Goal: Register for event/course

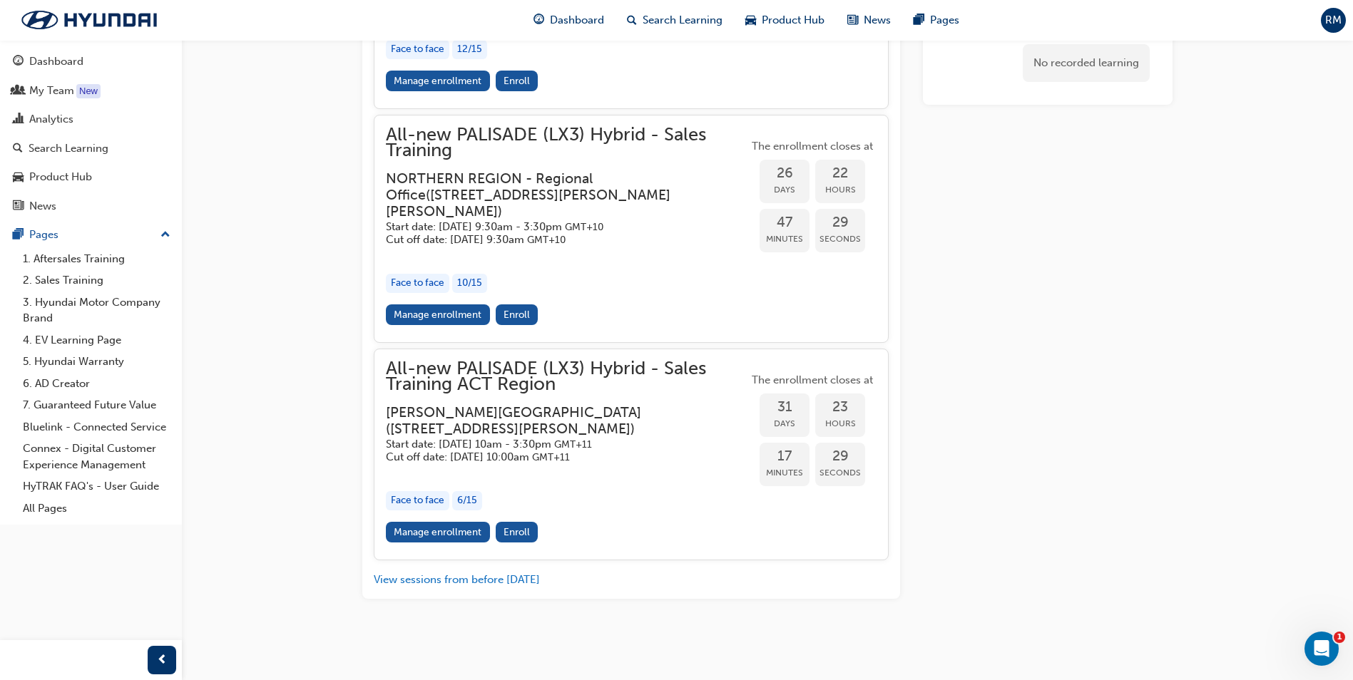
scroll to position [3324, 0]
click at [516, 531] on span "Enroll" at bounding box center [517, 532] width 26 height 12
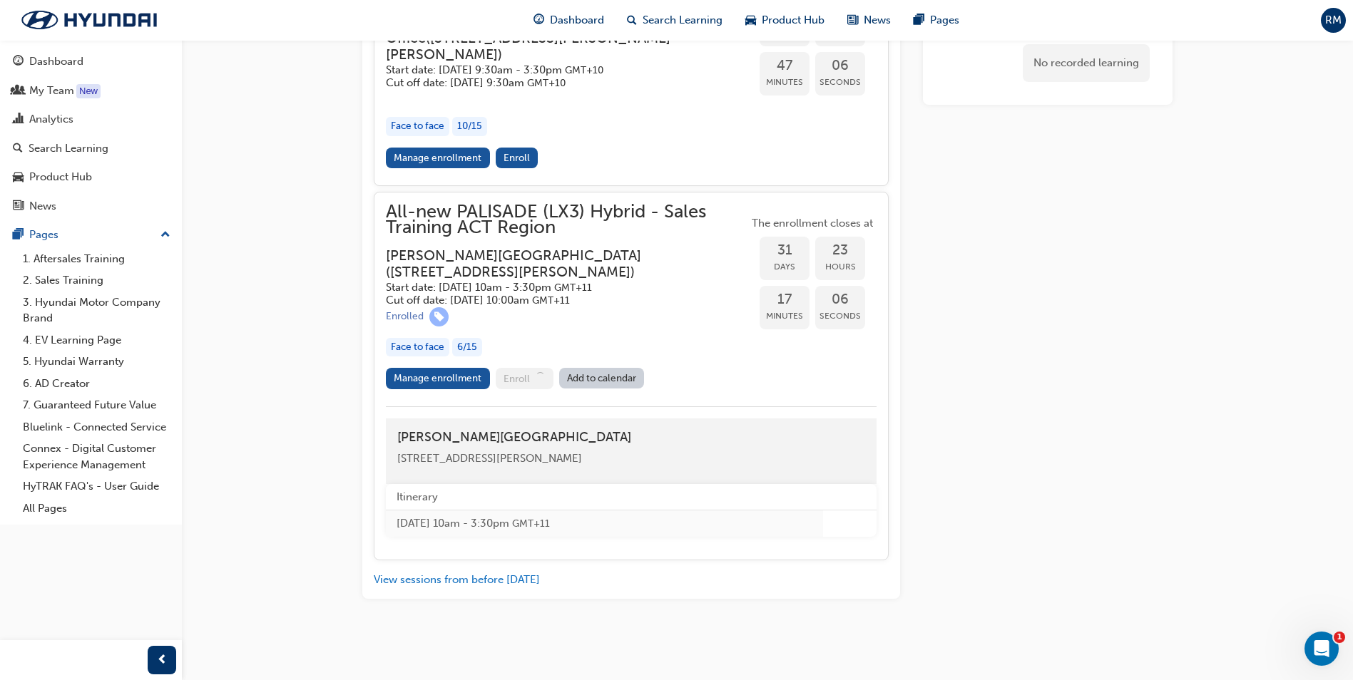
scroll to position [3481, 0]
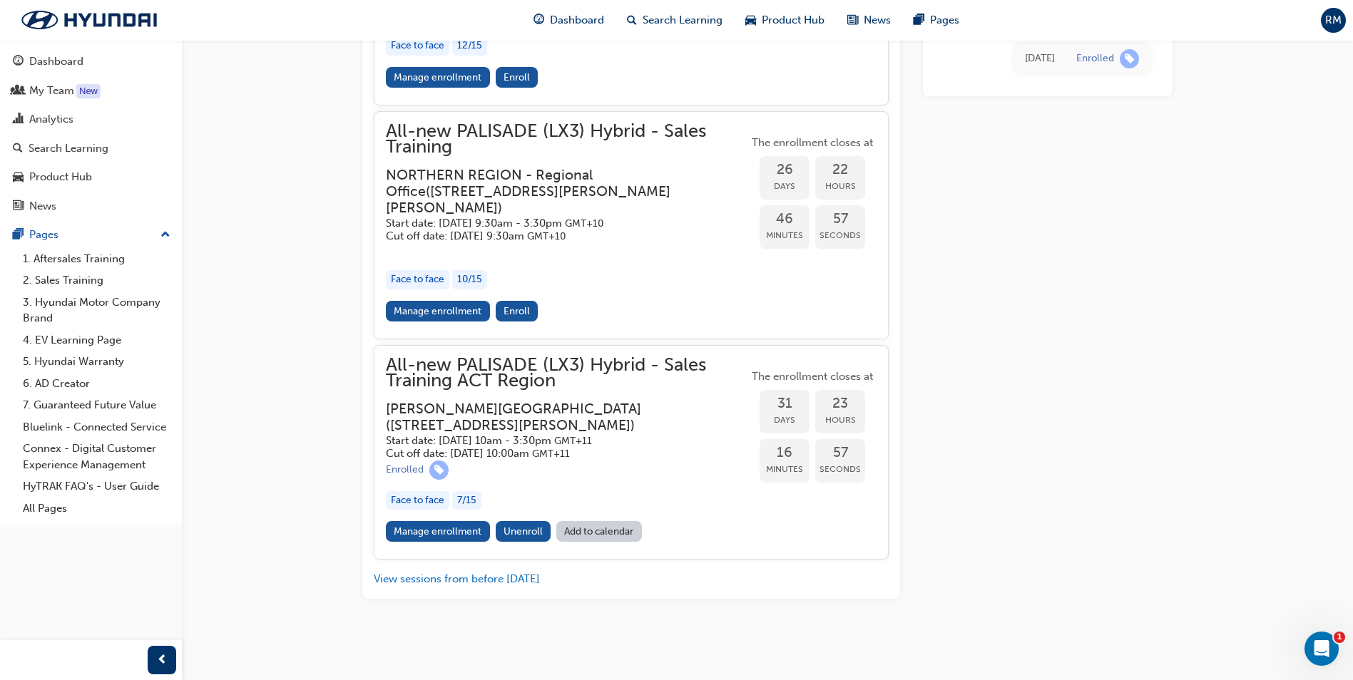
scroll to position [3327, 0]
click at [520, 531] on span "Unenroll" at bounding box center [523, 532] width 39 height 12
click at [434, 534] on link "Manage enrollment" at bounding box center [438, 531] width 104 height 21
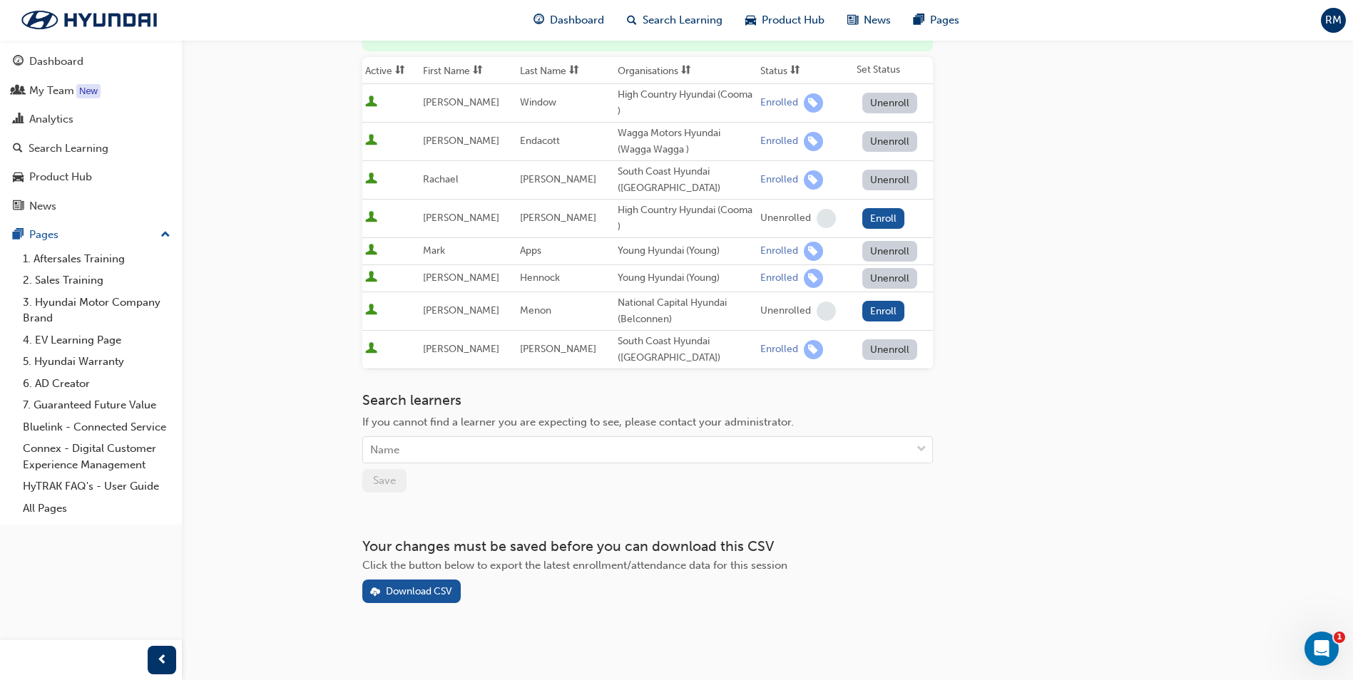
scroll to position [218, 0]
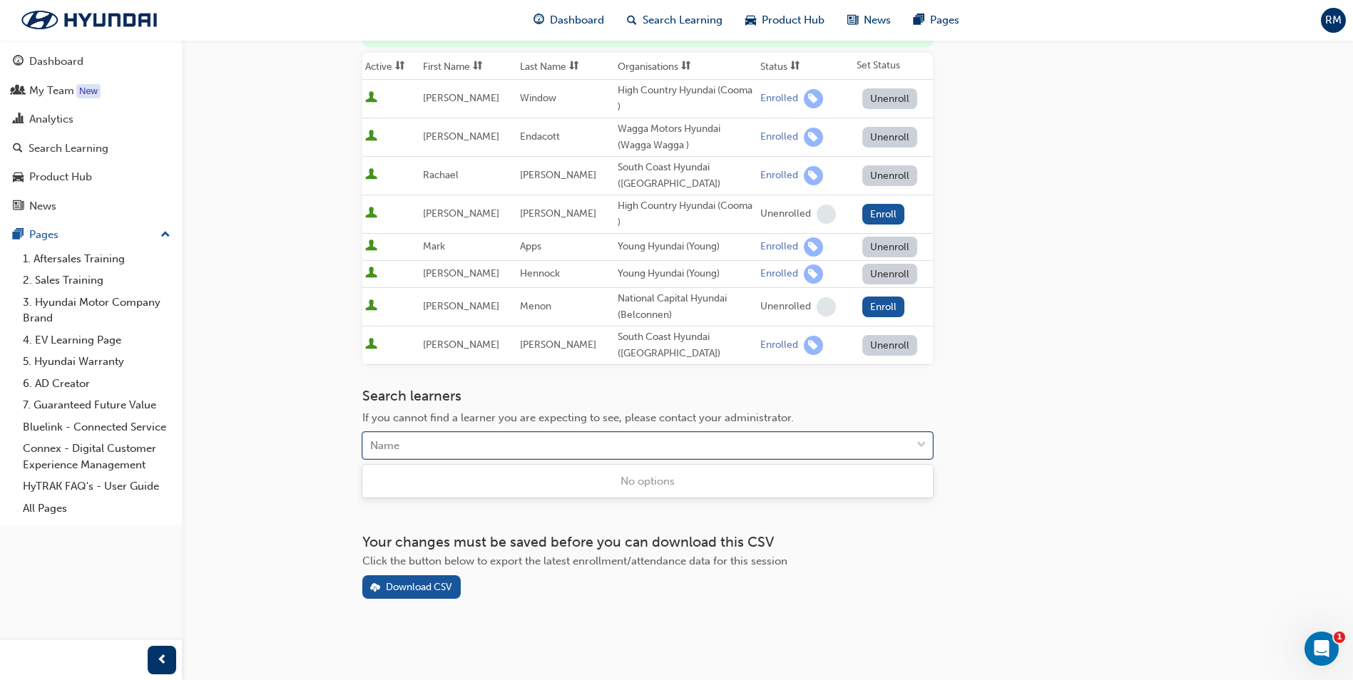
click at [730, 444] on div "Name" at bounding box center [637, 446] width 548 height 25
click at [623, 441] on div "Name" at bounding box center [637, 446] width 548 height 25
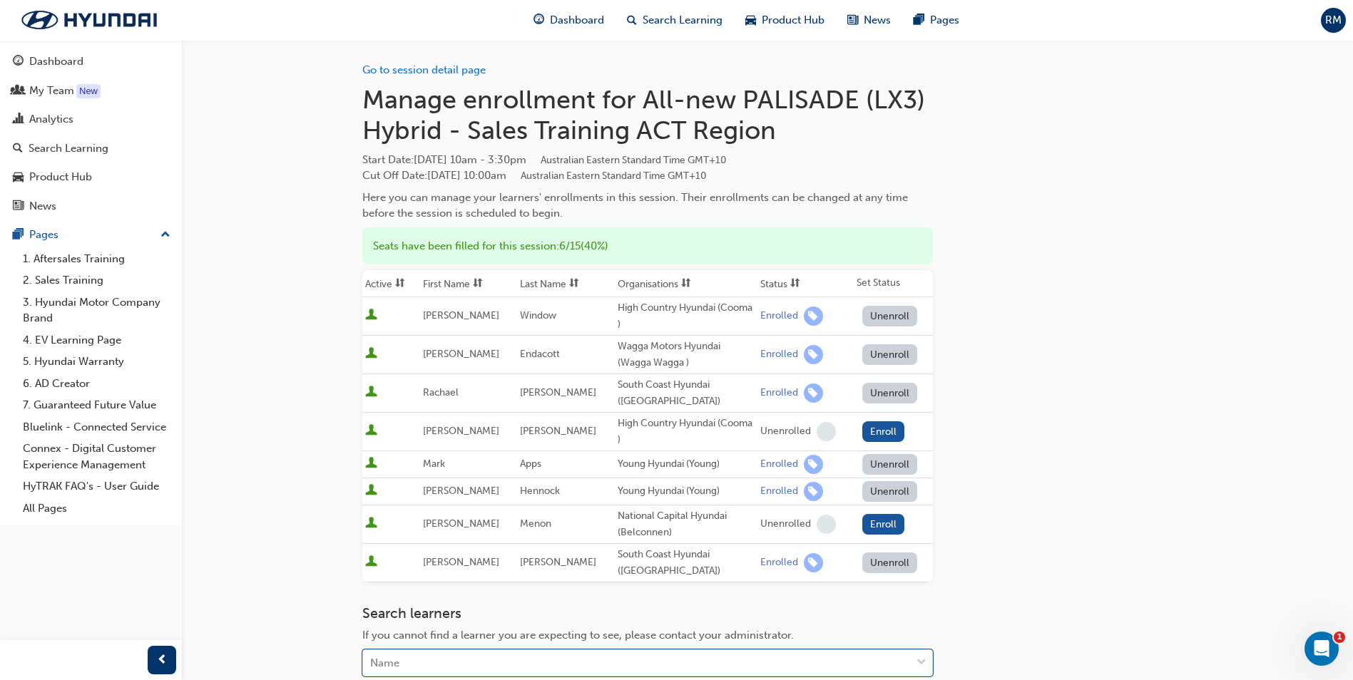
scroll to position [0, 0]
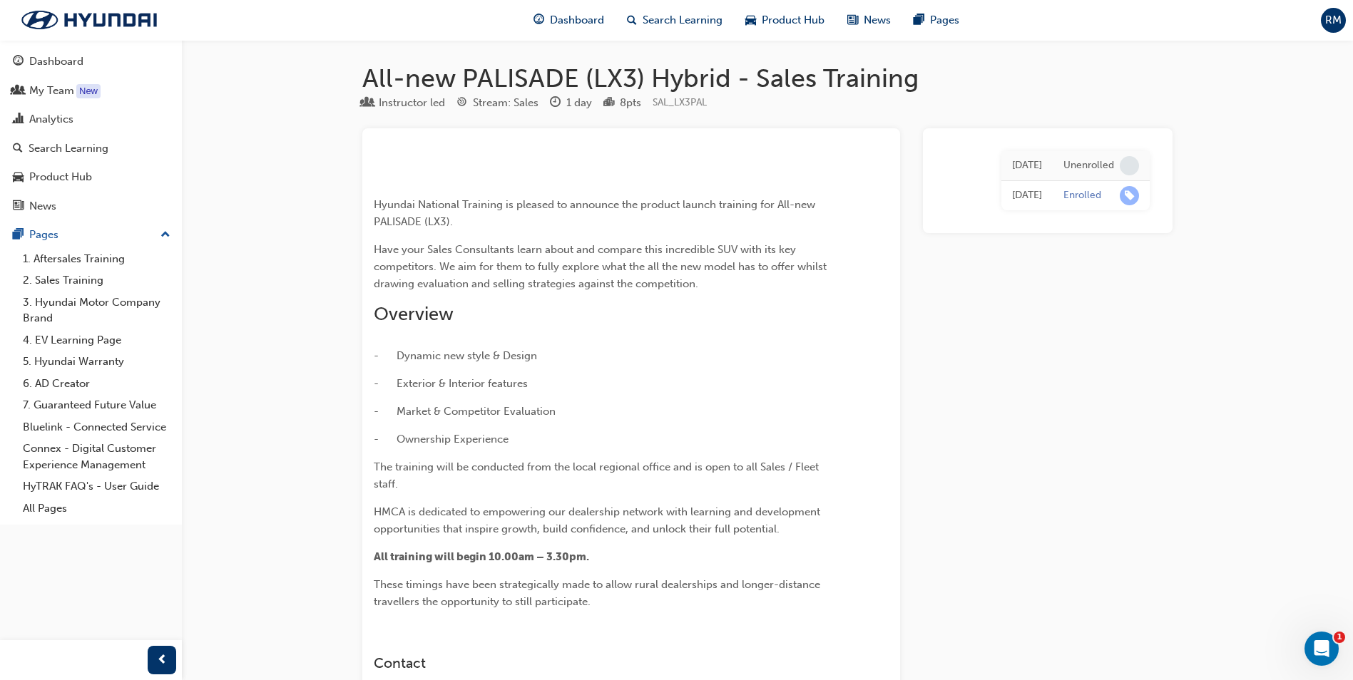
scroll to position [3327, 0]
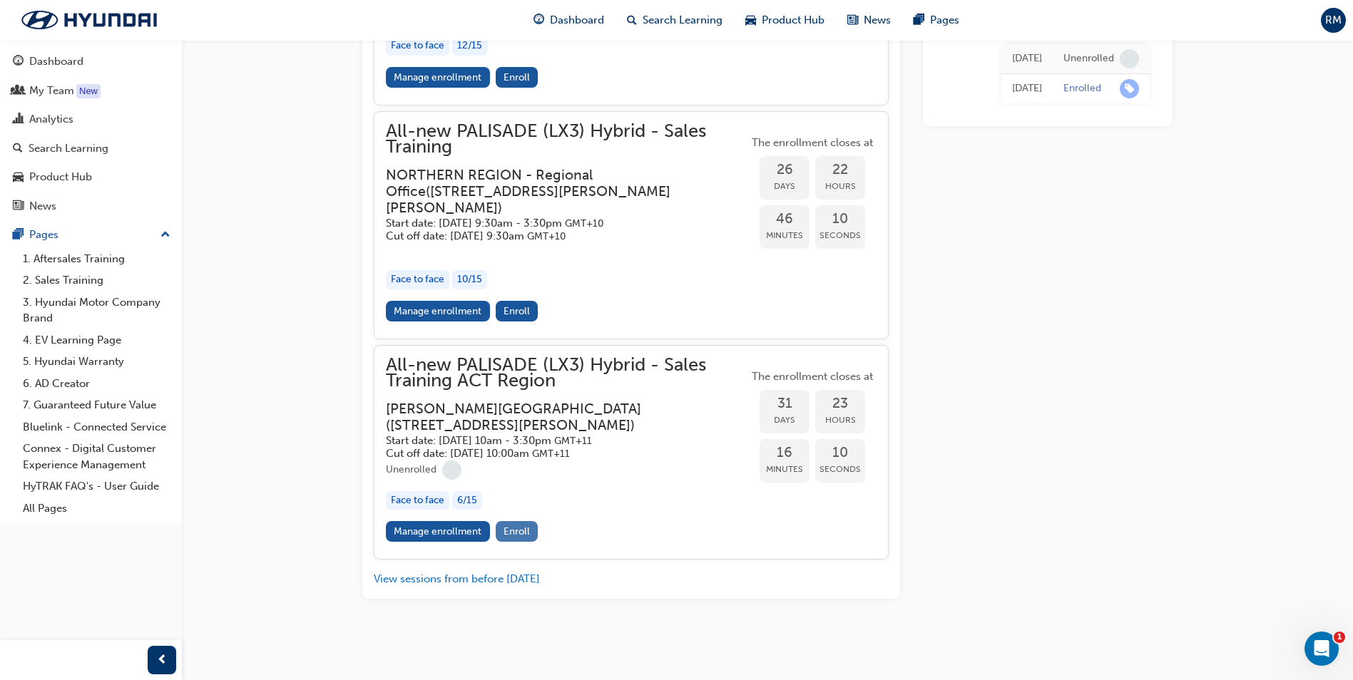
click at [514, 529] on span "Enroll" at bounding box center [517, 532] width 26 height 12
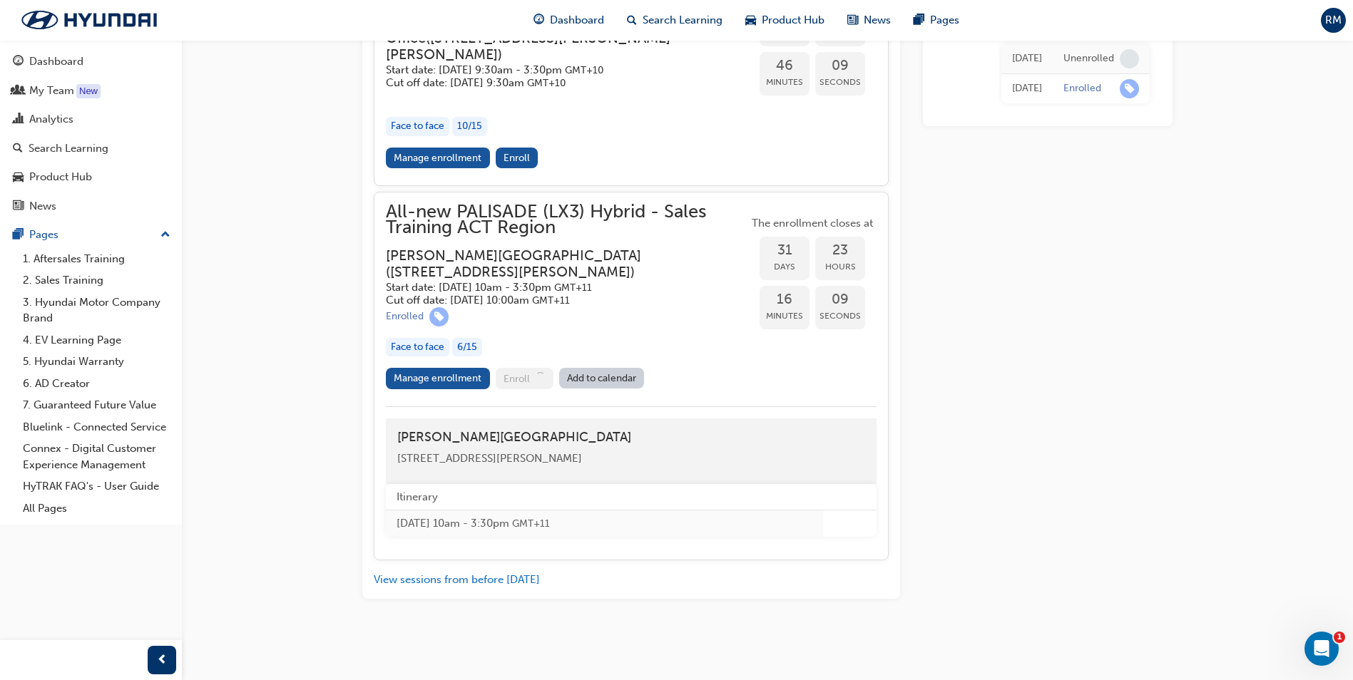
scroll to position [3398, 0]
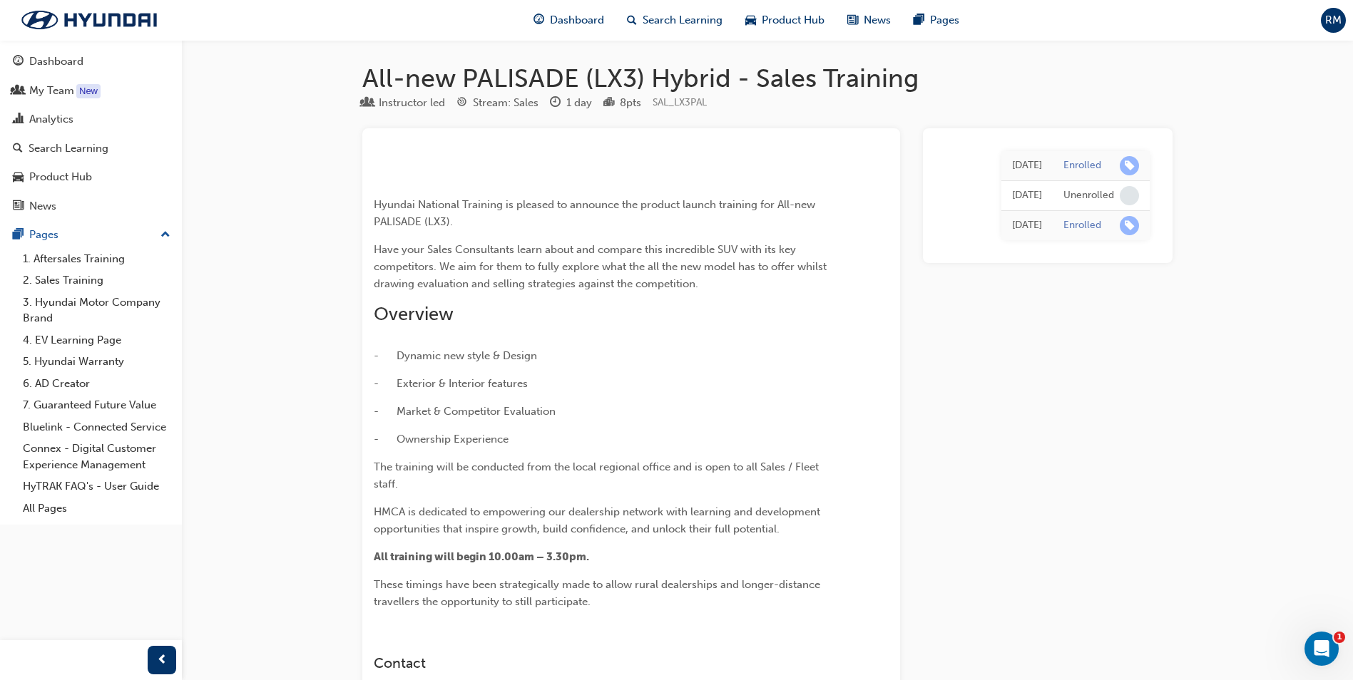
click at [1335, 23] on span "RM" at bounding box center [1333, 20] width 16 height 16
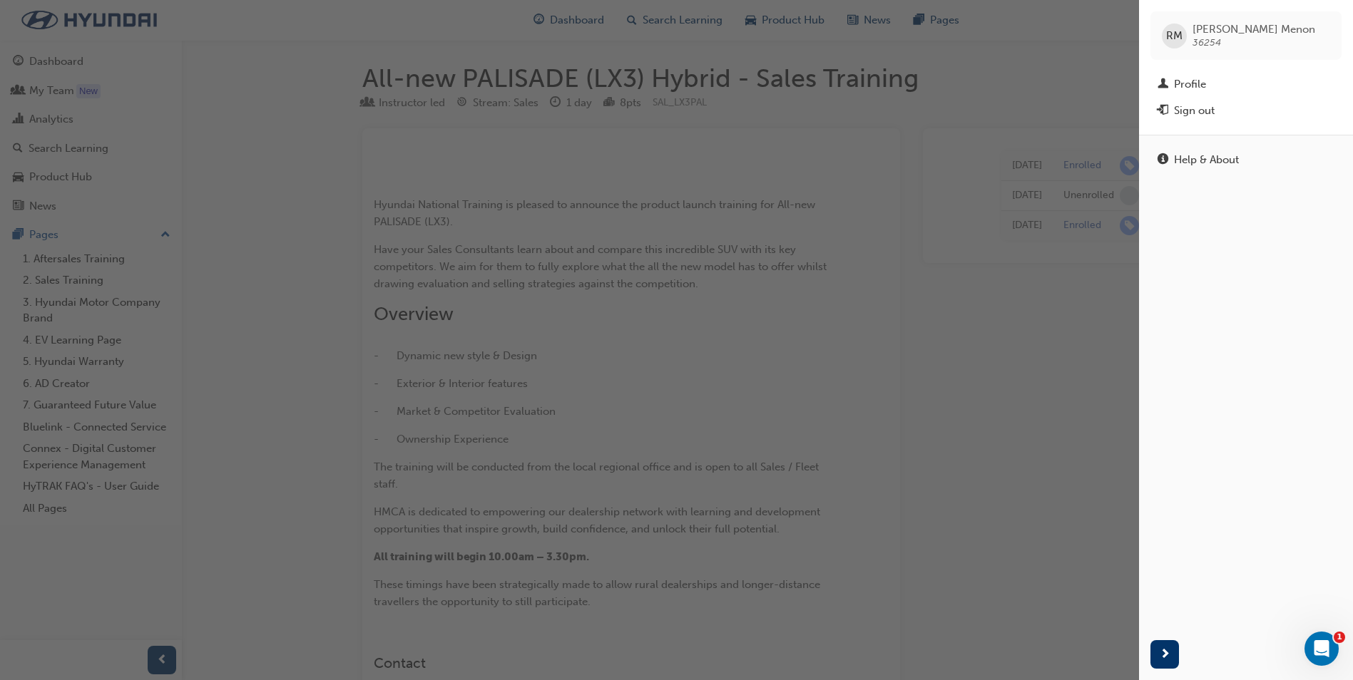
click at [1219, 39] on span "36254" at bounding box center [1207, 42] width 29 height 12
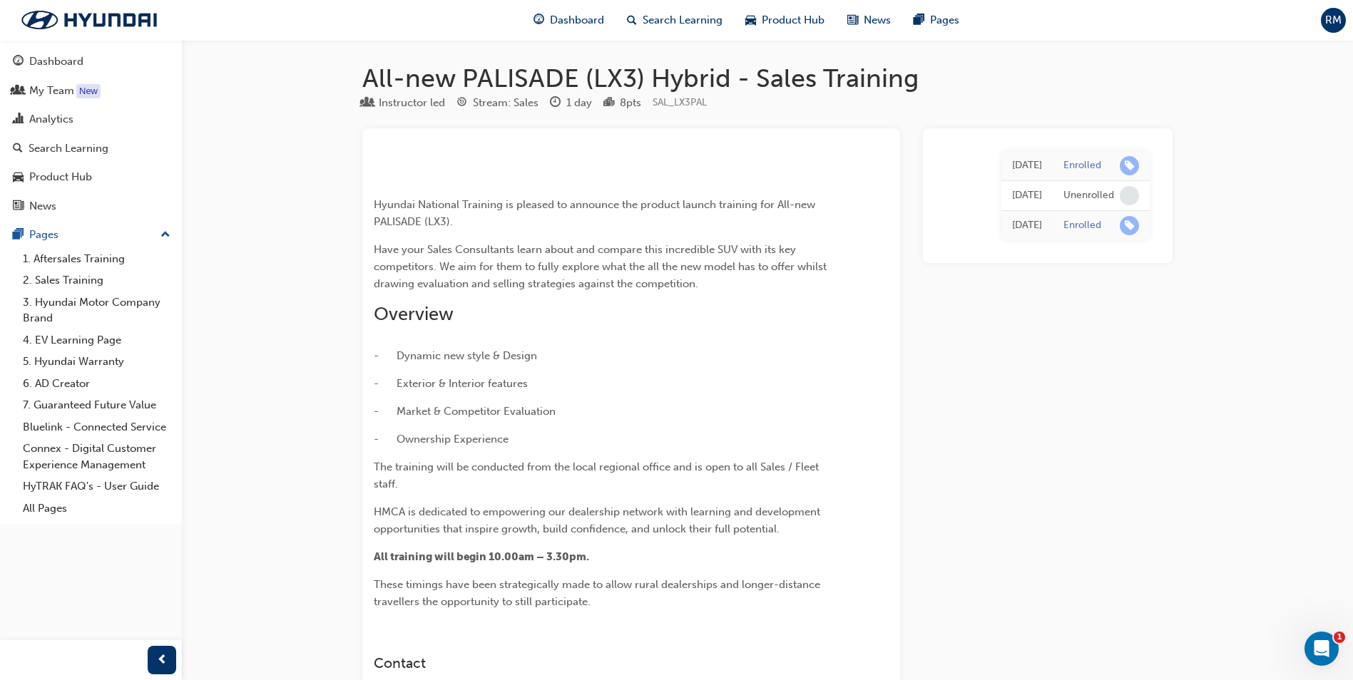
click at [1341, 21] on span "RM" at bounding box center [1333, 20] width 16 height 16
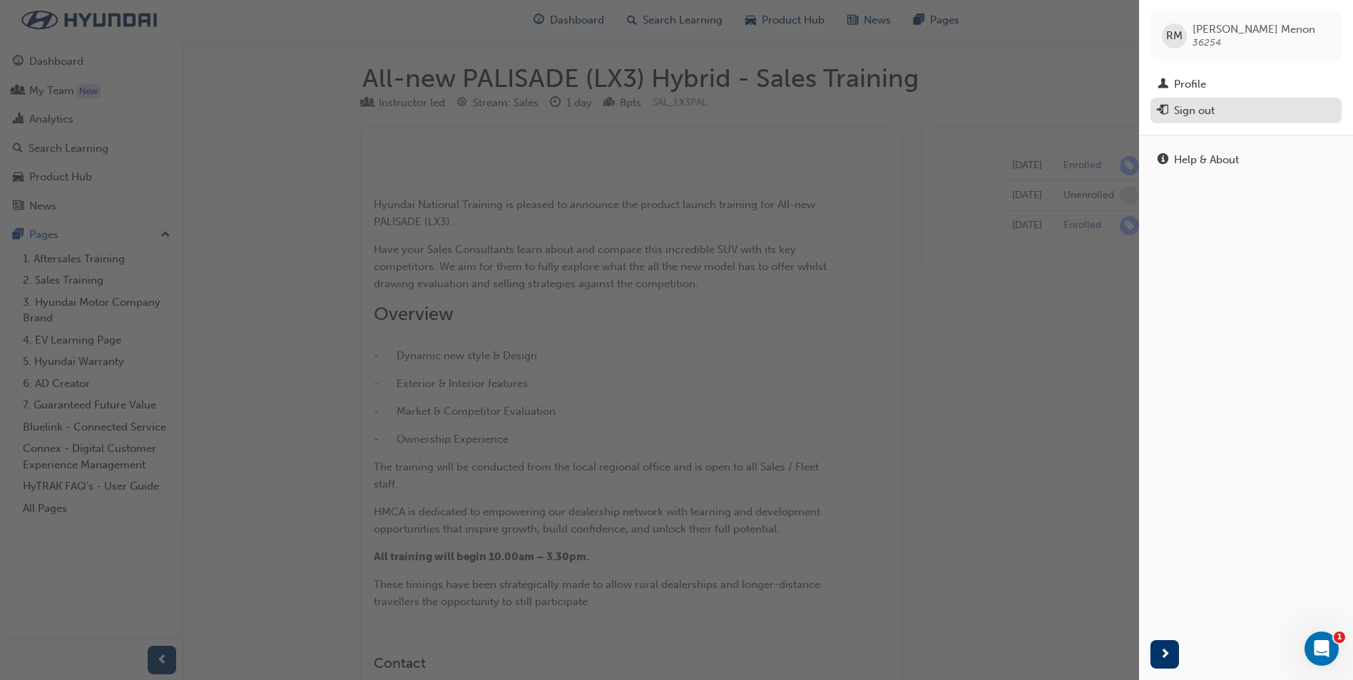
click at [1201, 115] on div "Sign out" at bounding box center [1194, 111] width 41 height 16
